Goal: Task Accomplishment & Management: Manage account settings

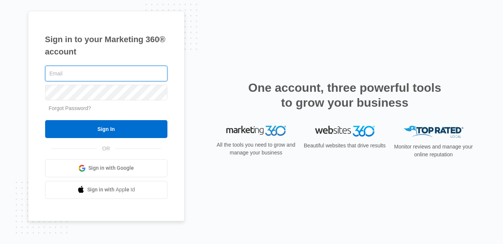
type input "[PERSON_NAME][EMAIL_ADDRESS][DOMAIN_NAME]"
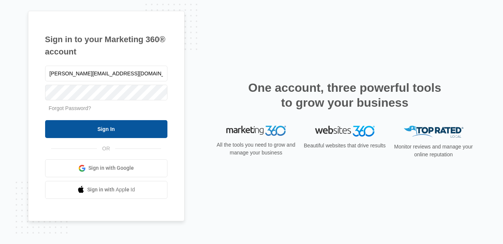
click at [102, 128] on input "Sign In" at bounding box center [106, 129] width 122 height 18
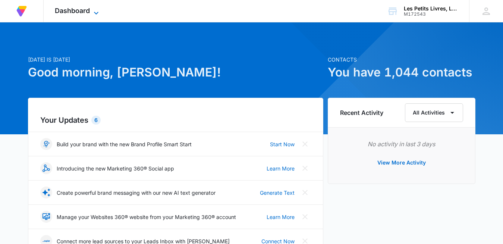
click at [97, 12] on icon at bounding box center [96, 13] width 9 height 9
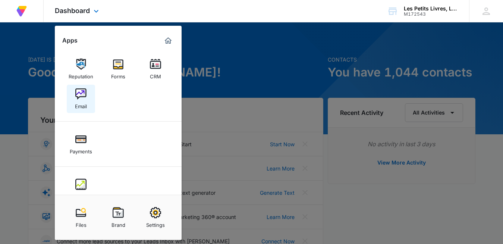
click at [82, 92] on img at bounding box center [80, 93] width 11 height 11
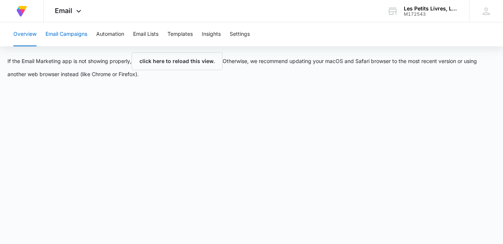
click at [69, 34] on button "Email Campaigns" at bounding box center [66, 34] width 42 height 24
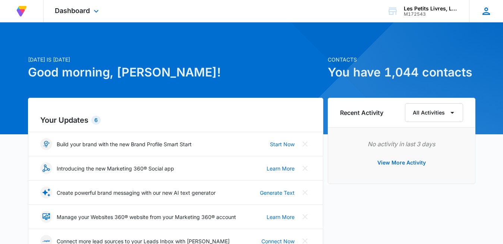
click at [486, 13] on icon at bounding box center [485, 10] width 7 height 7
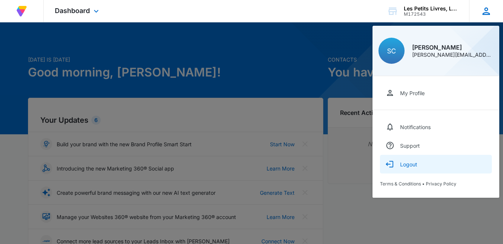
click at [408, 164] on div "Logout" at bounding box center [408, 164] width 17 height 6
